Goal: Find specific page/section: Find specific page/section

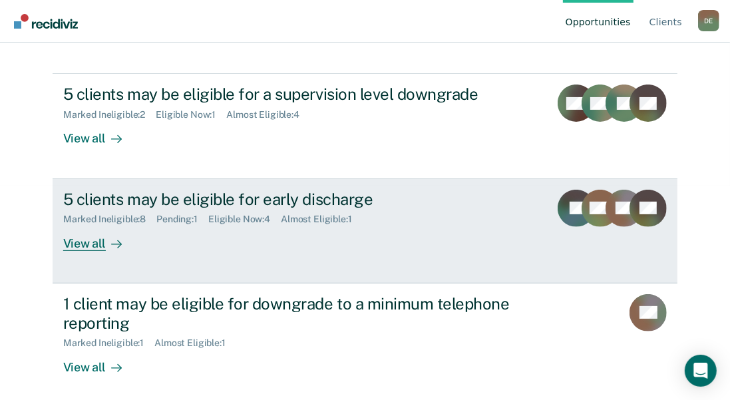
scroll to position [219, 0]
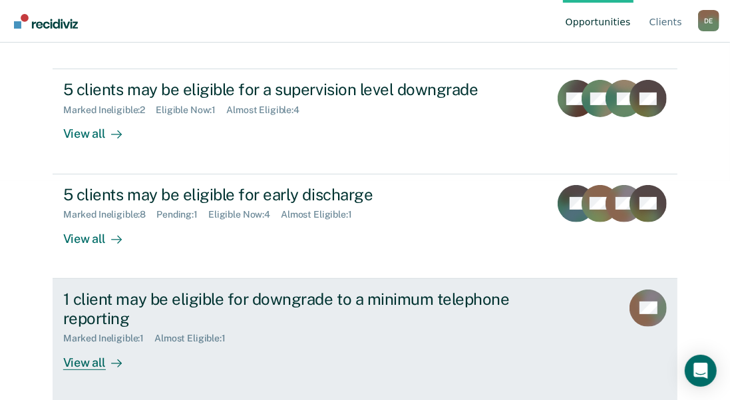
click at [83, 359] on div "View all" at bounding box center [100, 357] width 75 height 26
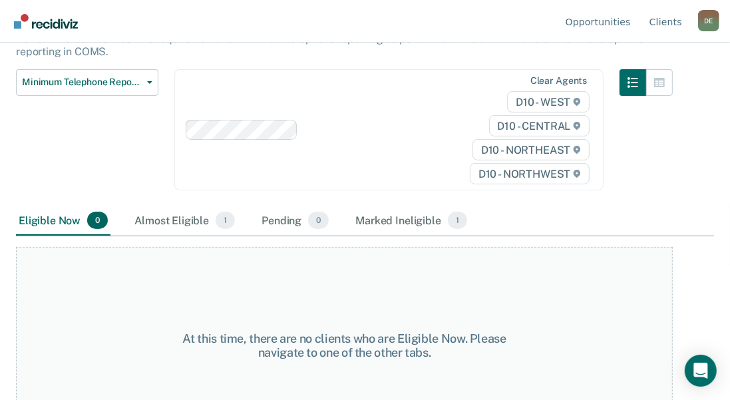
scroll to position [178, 0]
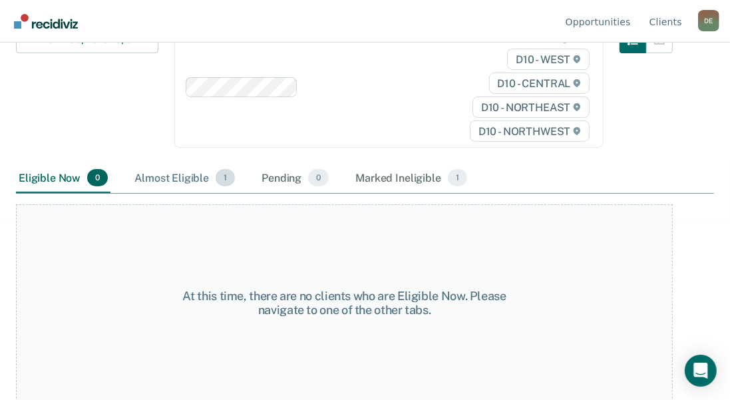
click at [184, 181] on div "Almost Eligible 1" at bounding box center [185, 178] width 106 height 29
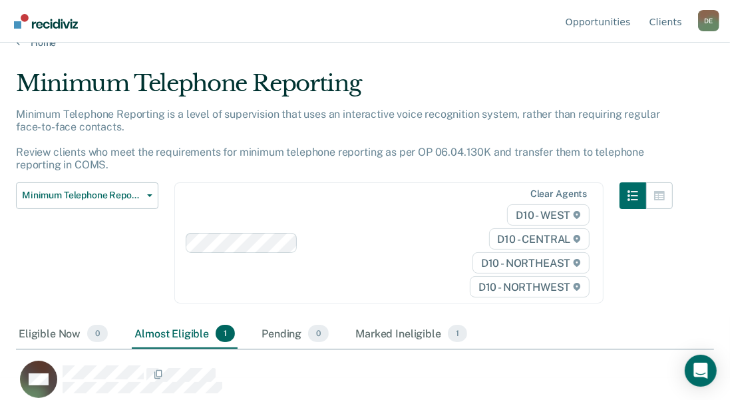
scroll to position [33, 0]
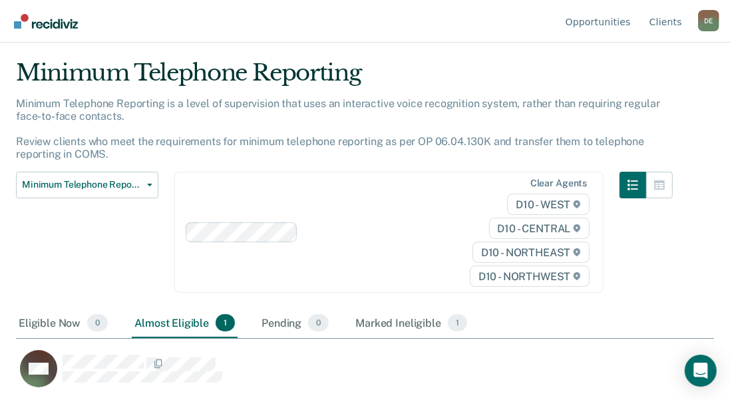
click at [706, 24] on div "D E" at bounding box center [708, 20] width 21 height 21
click at [667, 20] on link "Client s" at bounding box center [666, 21] width 38 height 43
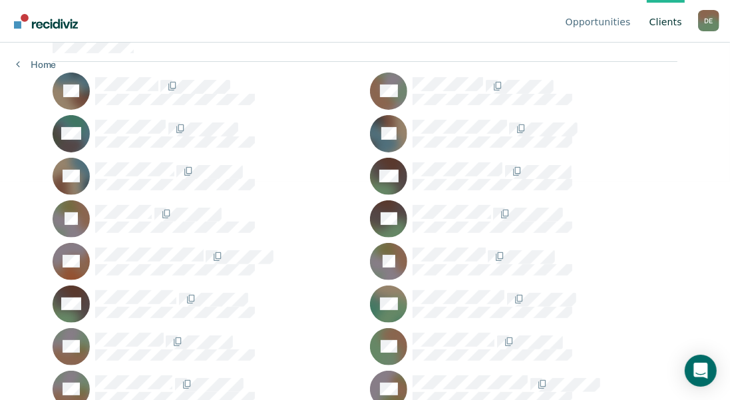
scroll to position [200, 0]
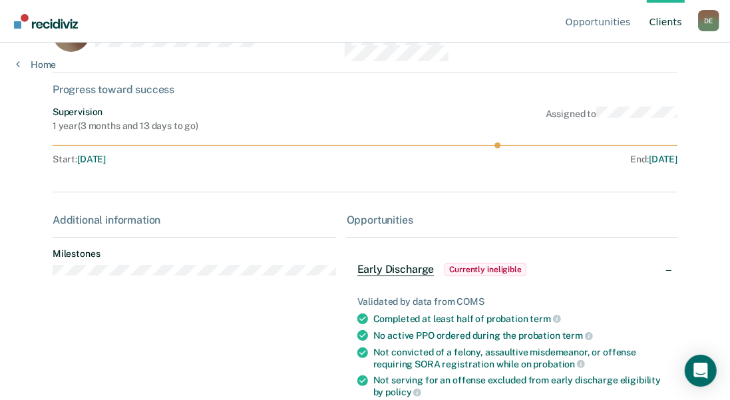
scroll to position [200, 0]
